Goal: Check status

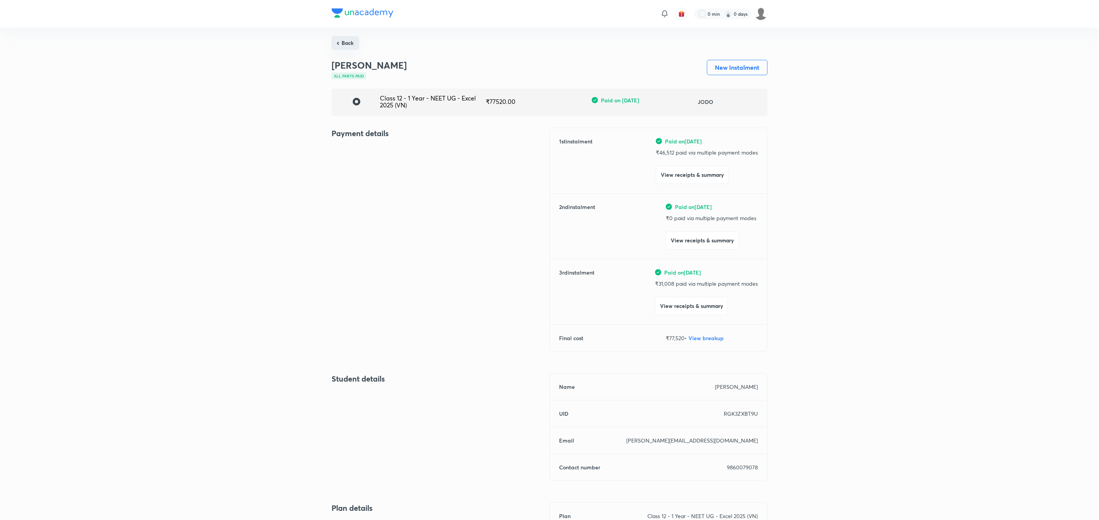
click at [338, 40] on button "Back" at bounding box center [346, 43] width 28 height 14
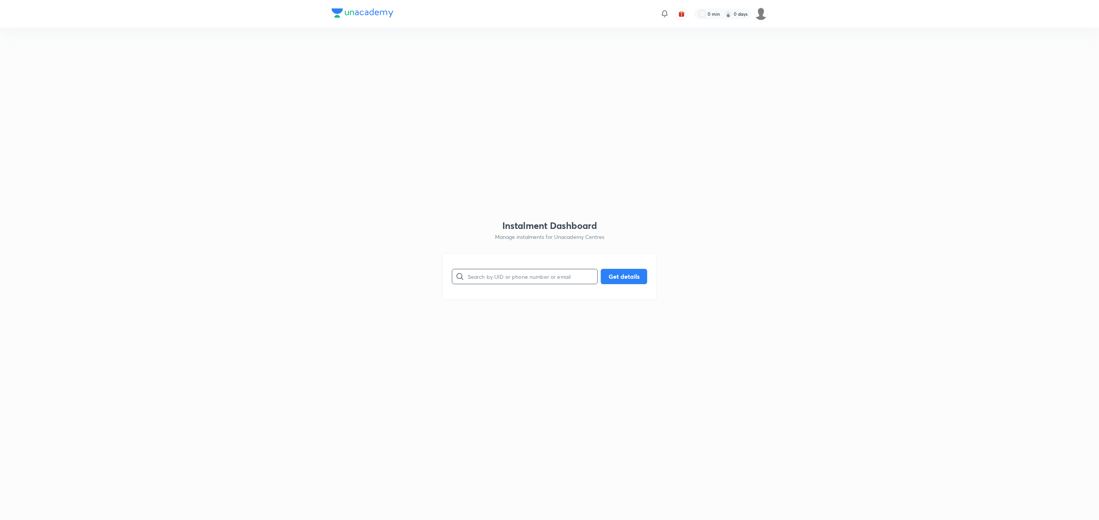
click at [510, 278] on input "text" at bounding box center [533, 277] width 130 height 20
paste input "5HYRNJ3D4N"
type input "5HYRNJ3D4N"
click at [617, 276] on button "Get details" at bounding box center [624, 275] width 46 height 15
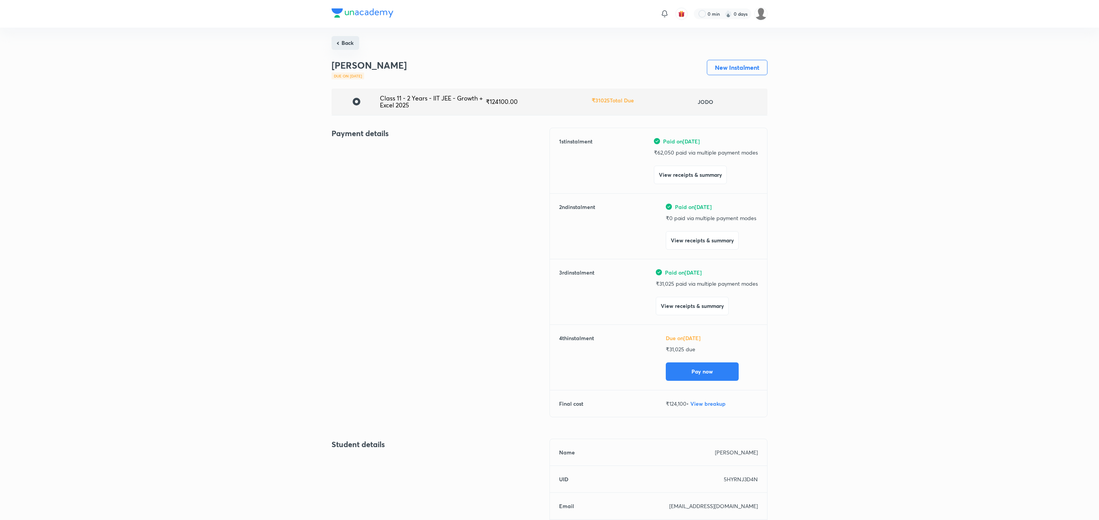
click at [334, 45] on button "Back" at bounding box center [346, 43] width 28 height 14
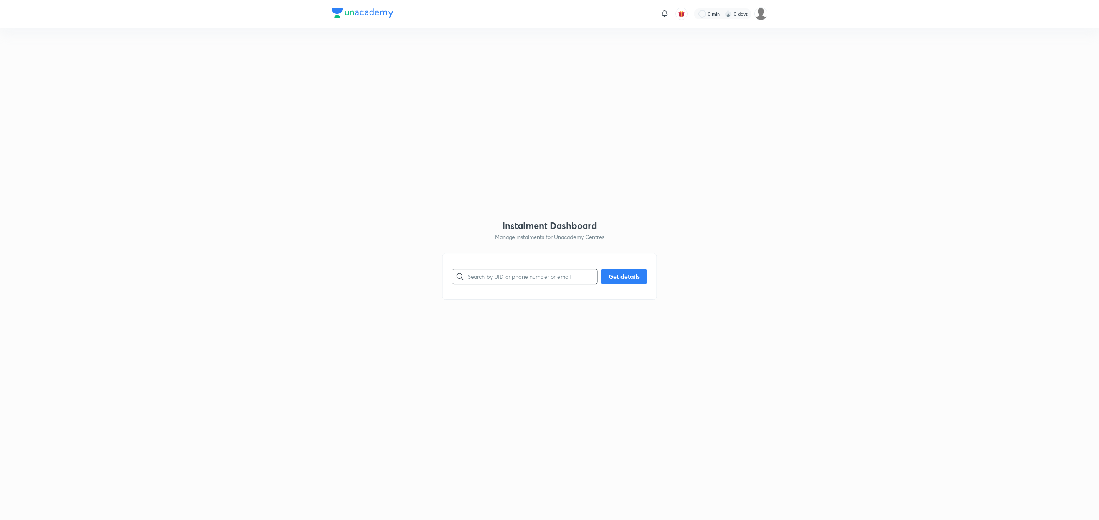
click at [525, 269] on input "text" at bounding box center [533, 277] width 130 height 20
paste input "JCHDRNZ5QM"
type input "JCHDRNZ5QM"
click at [637, 274] on button "Get details" at bounding box center [624, 275] width 46 height 15
